Goal: Contribute content

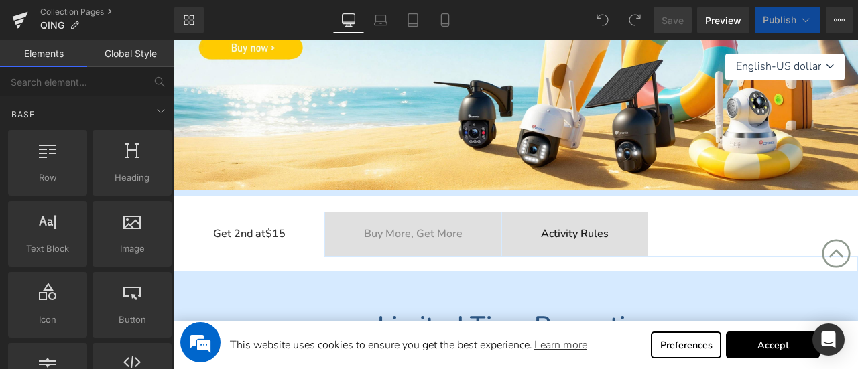
scroll to position [67, 0]
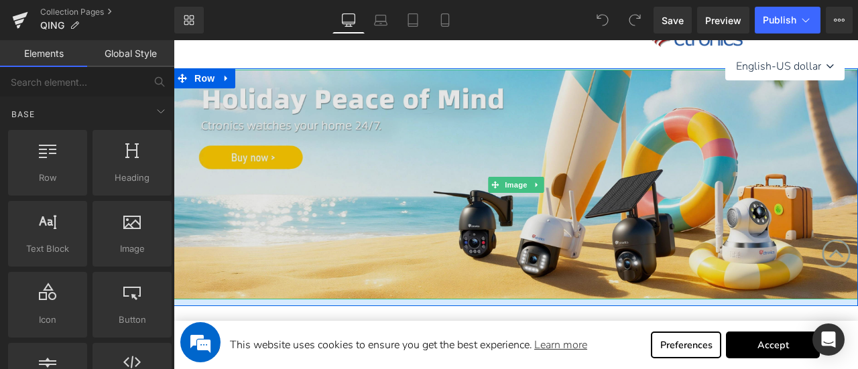
click at [433, 223] on img at bounding box center [516, 185] width 685 height 230
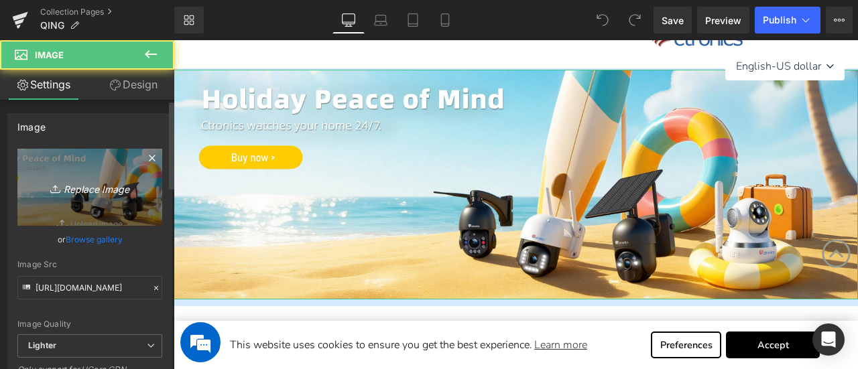
click at [52, 187] on icon at bounding box center [56, 188] width 13 height 13
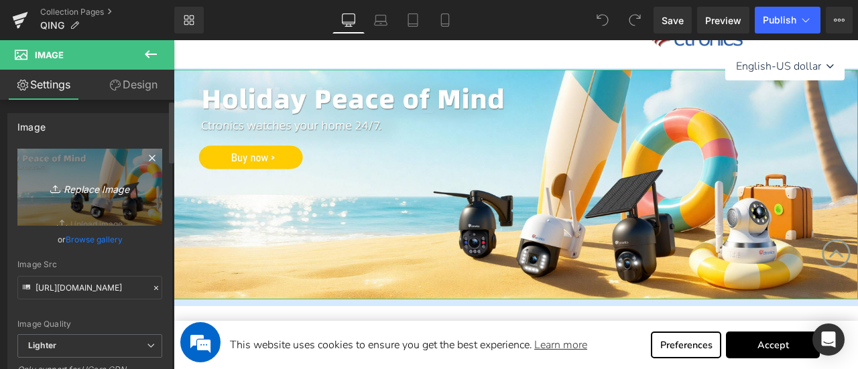
type input "C:\fakepath\美国促销图.jpg"
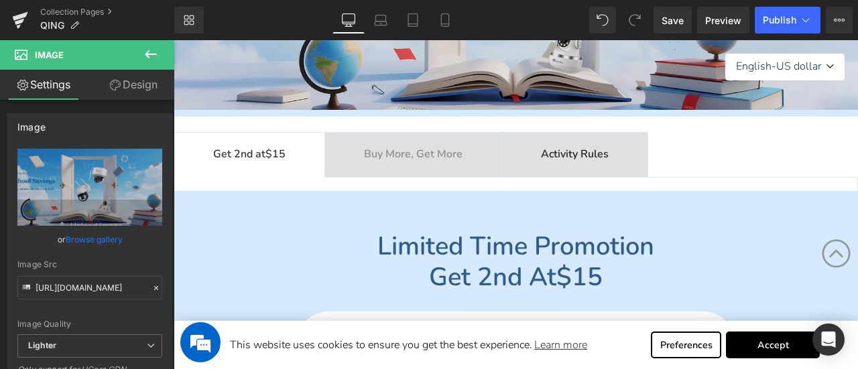
scroll to position [0, 0]
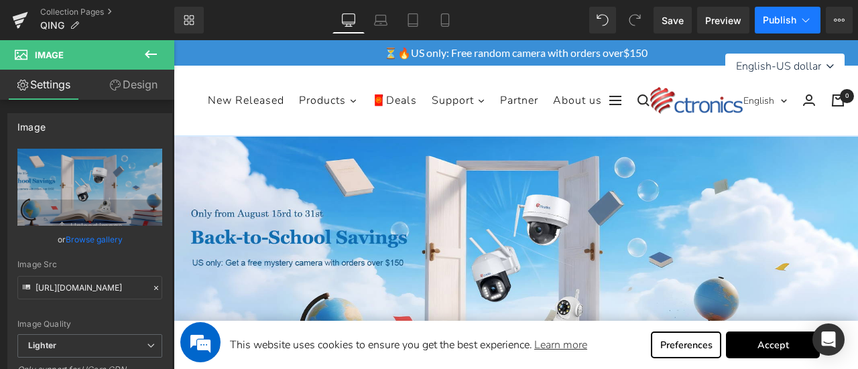
click at [791, 21] on span "Publish" at bounding box center [780, 20] width 34 height 11
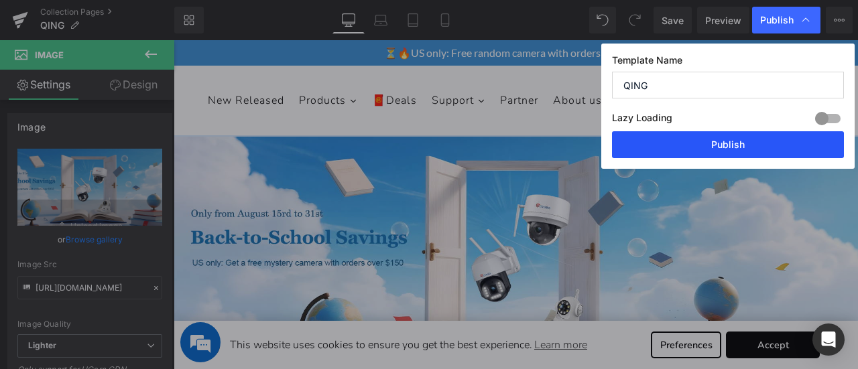
click at [730, 151] on button "Publish" at bounding box center [728, 144] width 232 height 27
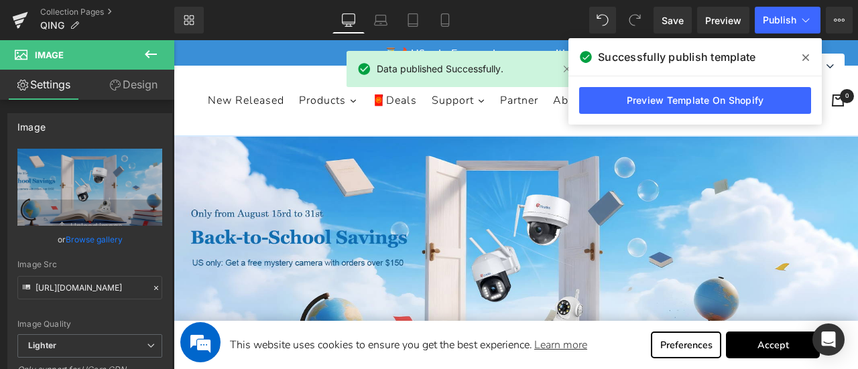
click at [807, 58] on icon at bounding box center [806, 57] width 7 height 11
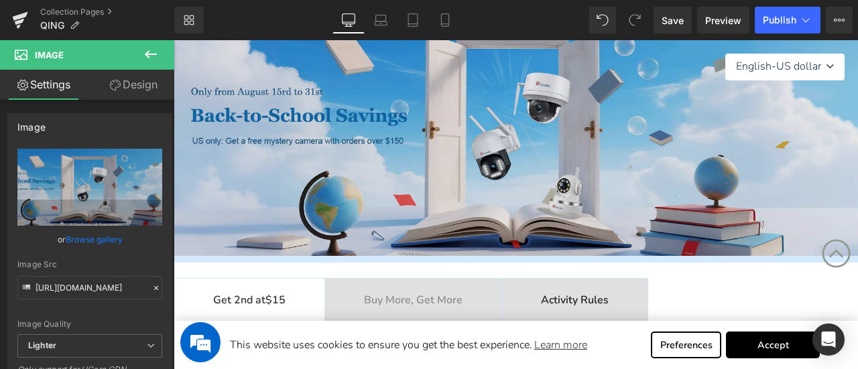
scroll to position [201, 0]
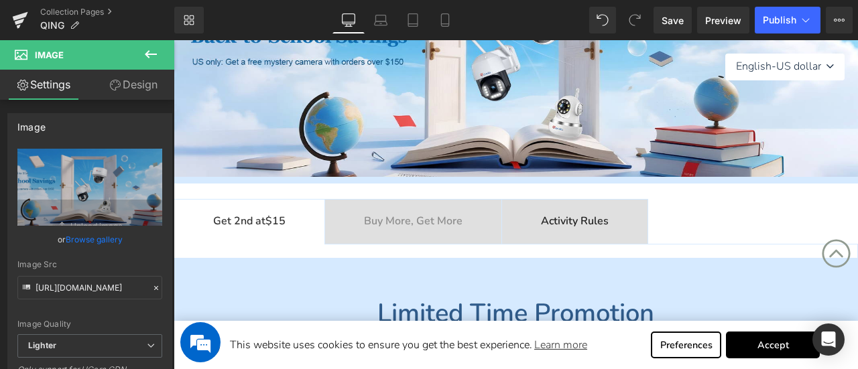
click at [595, 220] on b "Activity Rules" at bounding box center [575, 221] width 68 height 15
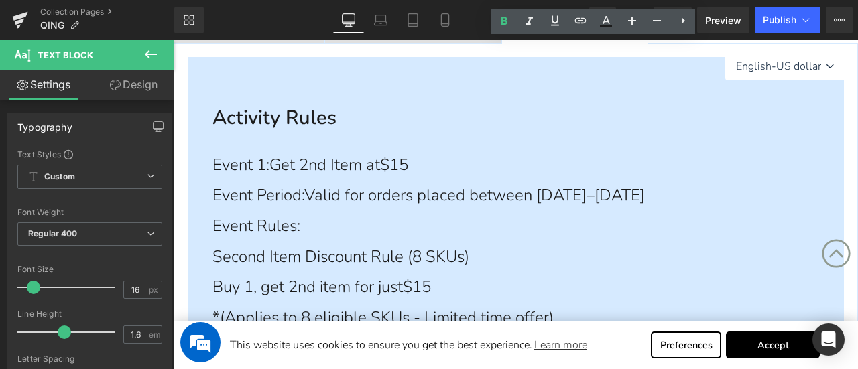
scroll to position [67, 0]
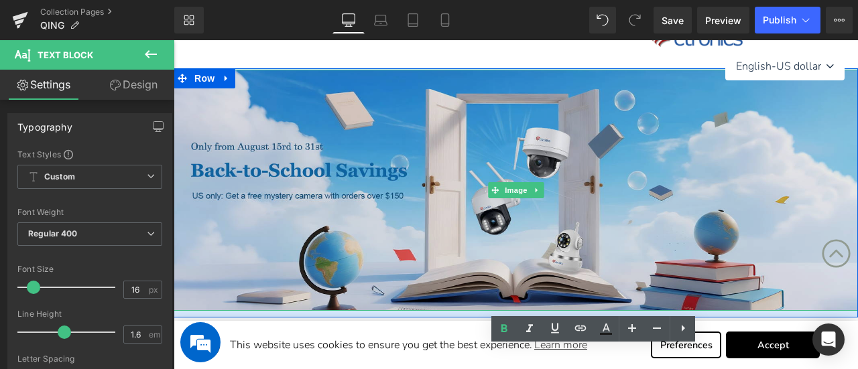
click at [296, 198] on img at bounding box center [516, 190] width 685 height 241
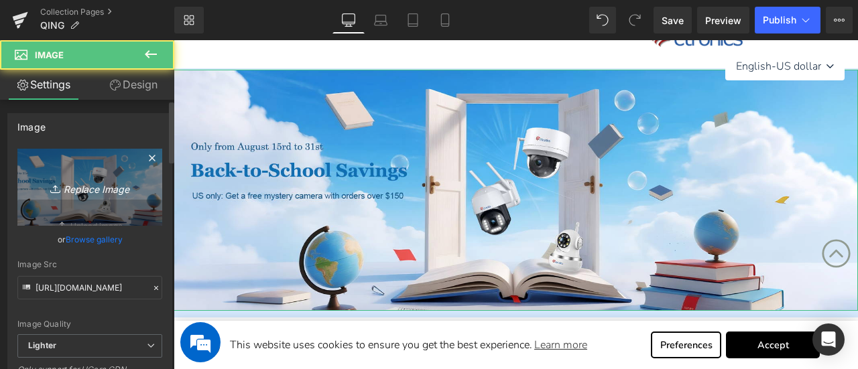
click at [76, 188] on icon "Replace Image" at bounding box center [89, 187] width 107 height 17
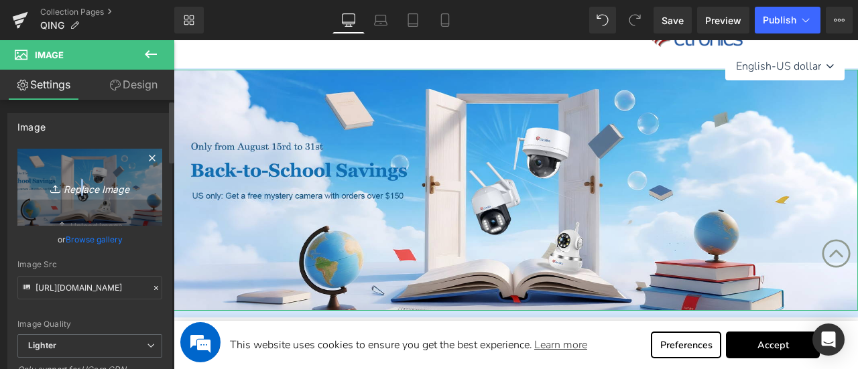
type input "C:\fakepath\美国促销图.jpg"
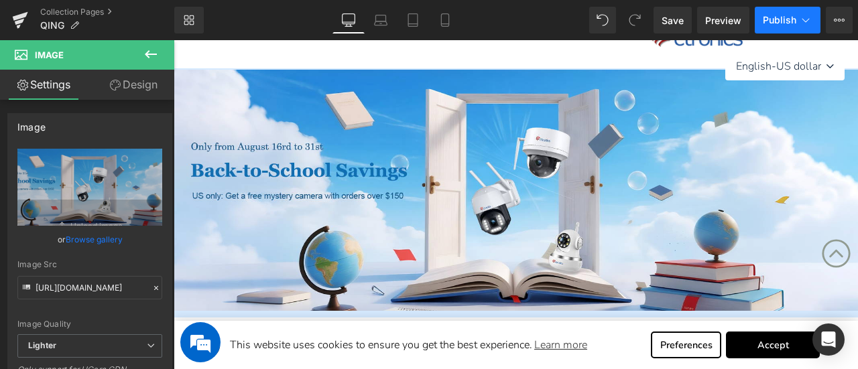
click at [774, 17] on span "Publish" at bounding box center [780, 20] width 34 height 11
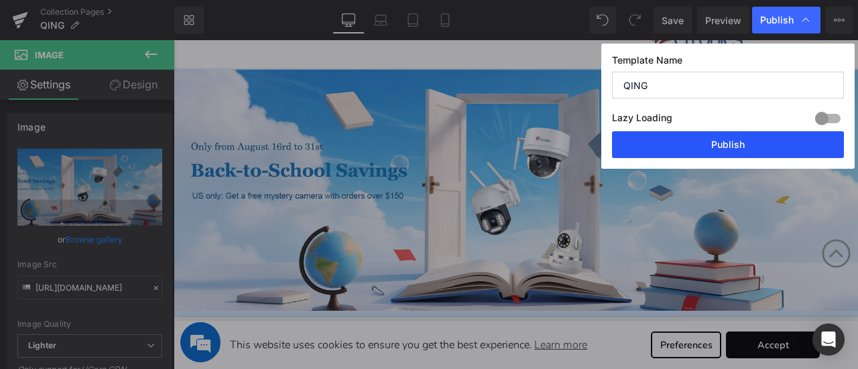
click at [740, 150] on button "Publish" at bounding box center [728, 144] width 232 height 27
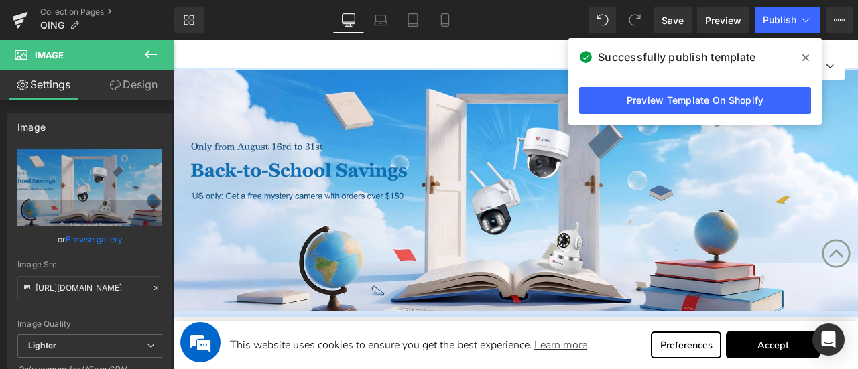
click at [803, 58] on icon at bounding box center [806, 57] width 7 height 11
